Goal: Navigation & Orientation: Find specific page/section

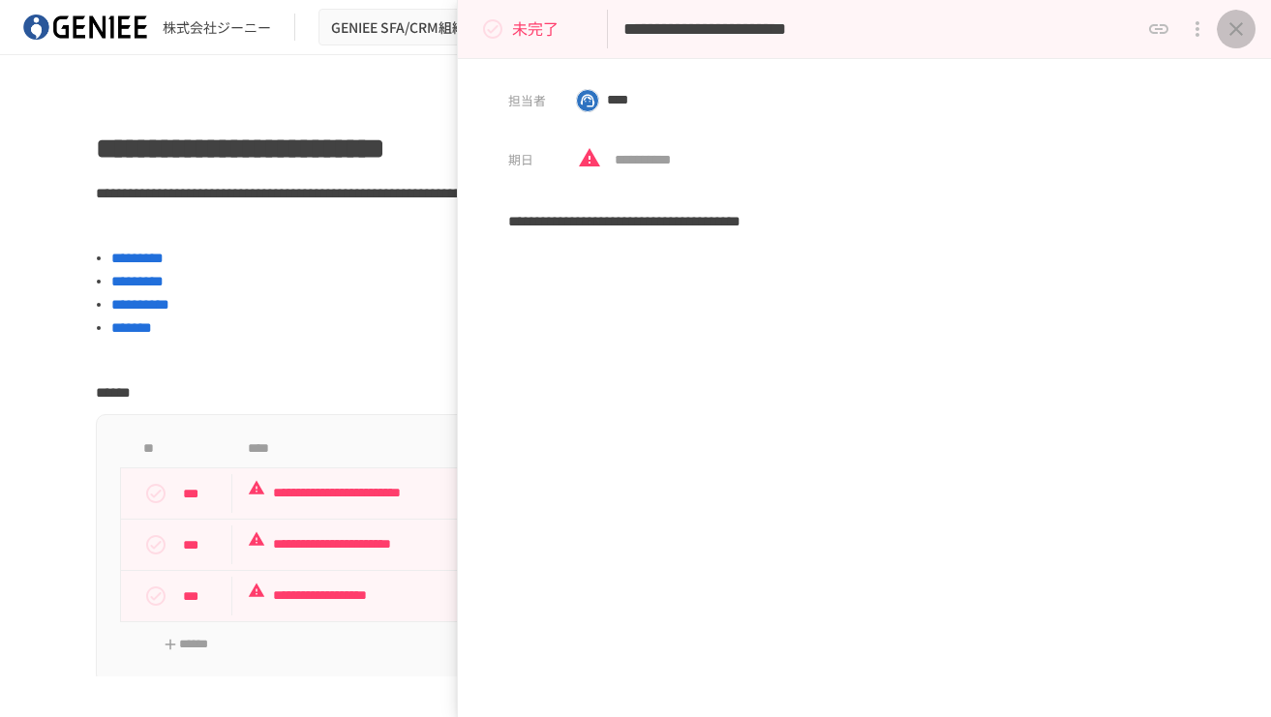
click at [1243, 32] on icon "close drawer" at bounding box center [1235, 28] width 23 height 23
